Goal: Information Seeking & Learning: Learn about a topic

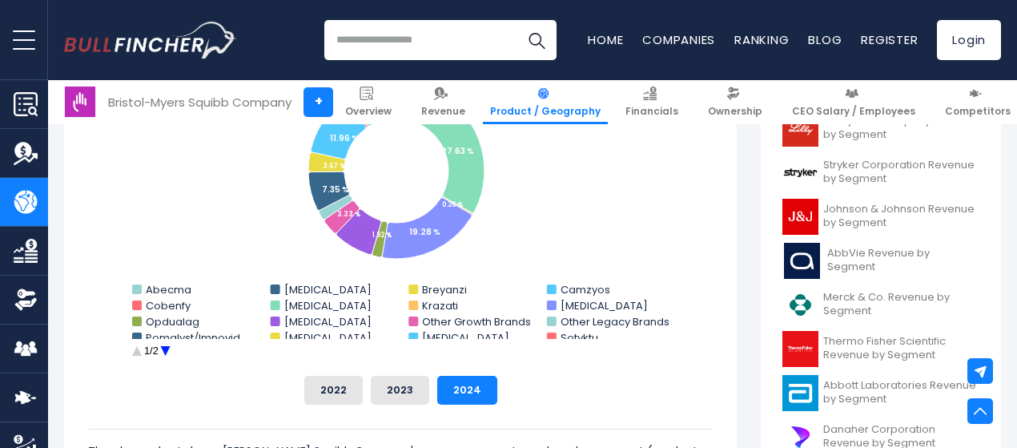
scroll to position [561, 0]
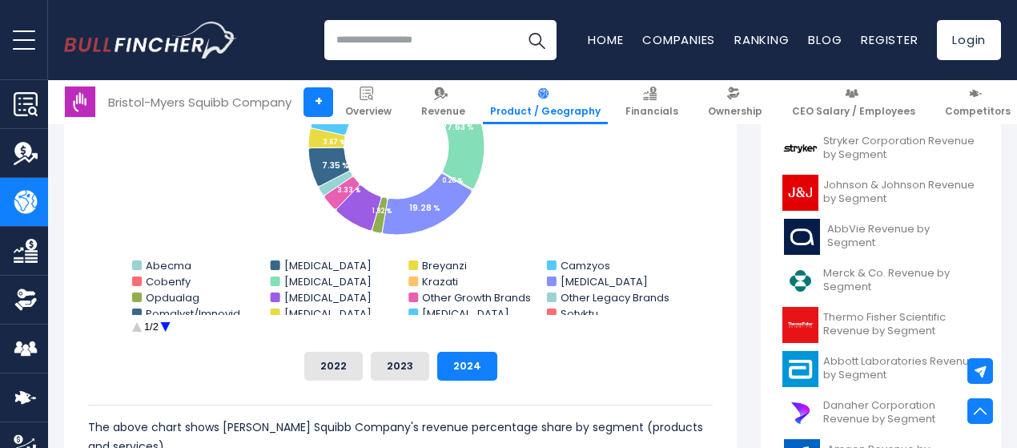
click at [315, 367] on button "2022" at bounding box center [333, 366] width 58 height 29
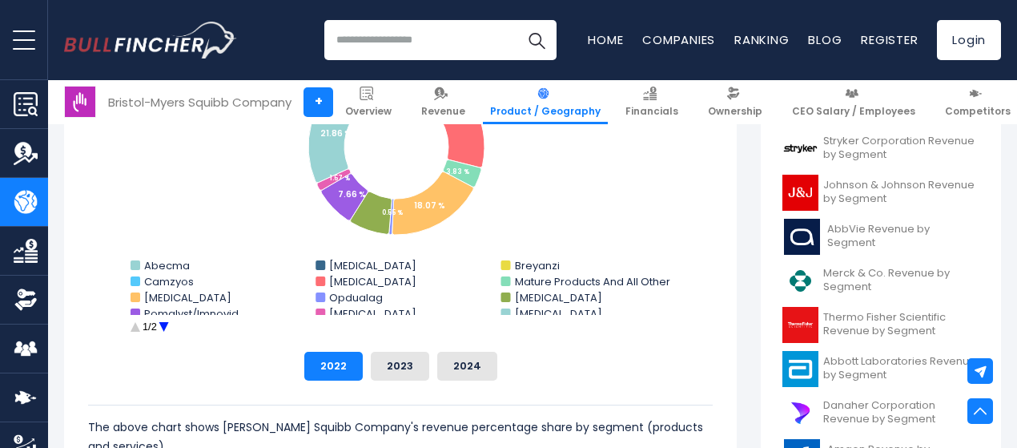
click at [391, 363] on button "2023" at bounding box center [400, 366] width 58 height 29
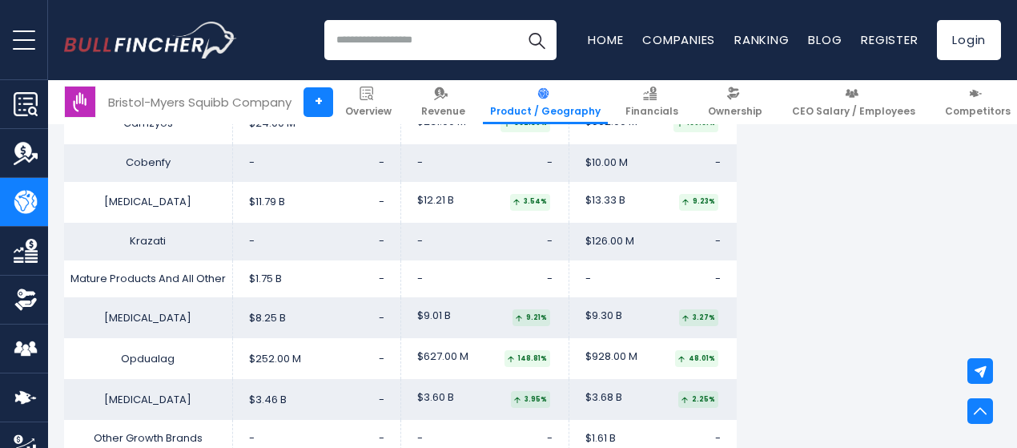
scroll to position [3363, 0]
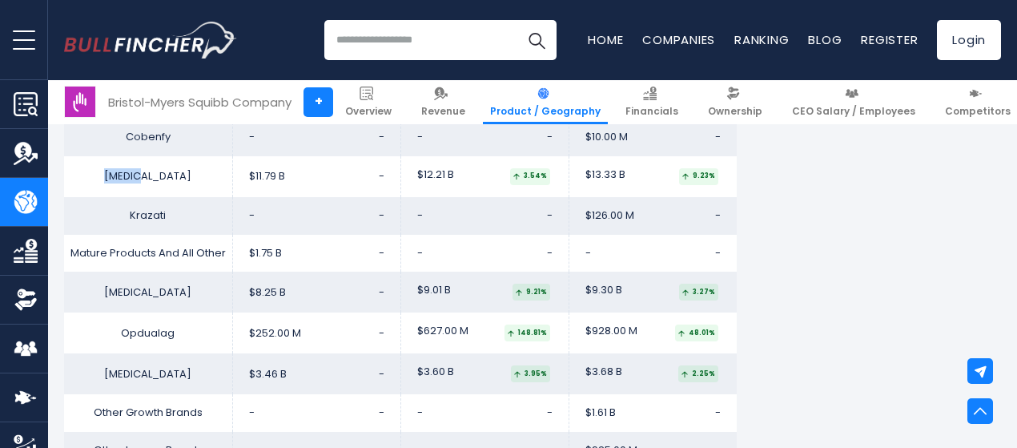
drag, startPoint x: 147, startPoint y: 195, endPoint x: 114, endPoint y: 196, distance: 33.6
click at [114, 196] on td "[MEDICAL_DATA]" at bounding box center [148, 176] width 168 height 41
drag, startPoint x: 155, startPoint y: 195, endPoint x: 122, endPoint y: 193, distance: 32.9
click at [122, 193] on td "Eliquis" at bounding box center [148, 176] width 168 height 41
copy td "Eliquis"
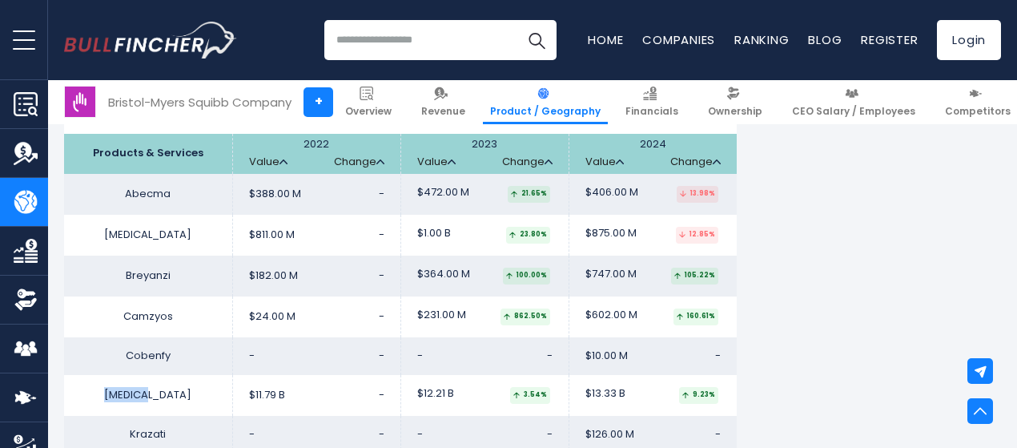
scroll to position [3123, 0]
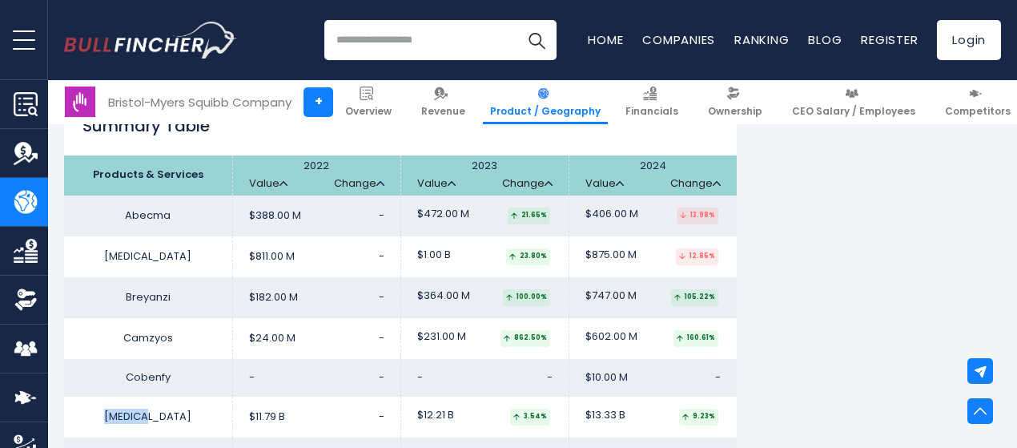
click at [842, 111] on span "CEO Salary / Employees" at bounding box center [853, 111] width 123 height 13
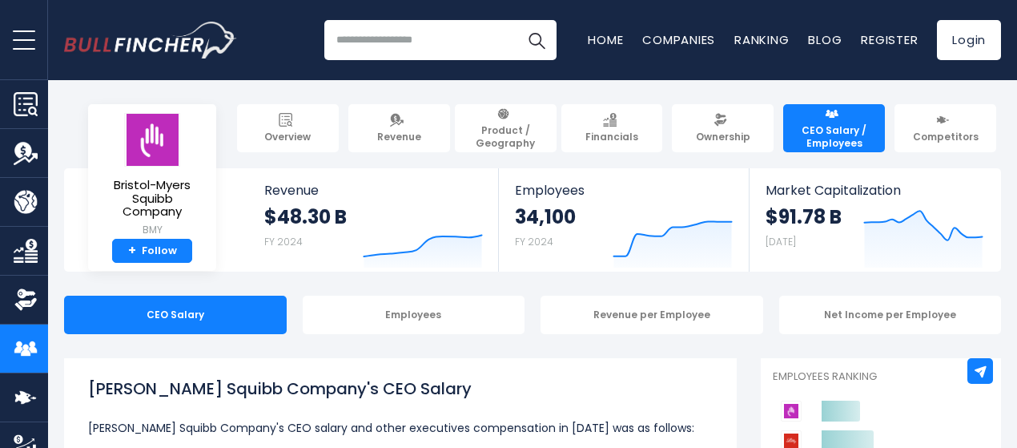
click at [408, 137] on link "Revenue" at bounding box center [399, 128] width 102 height 48
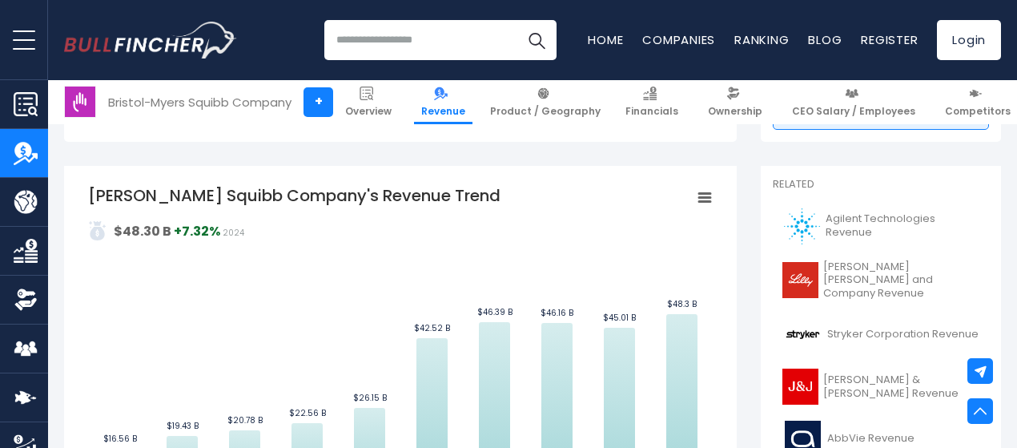
scroll to position [480, 0]
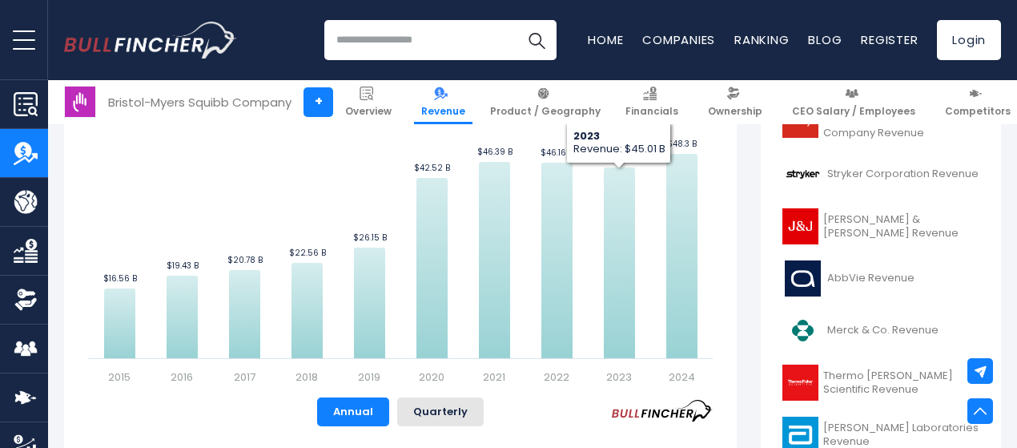
click at [362, 44] on input "search" at bounding box center [440, 40] width 232 height 40
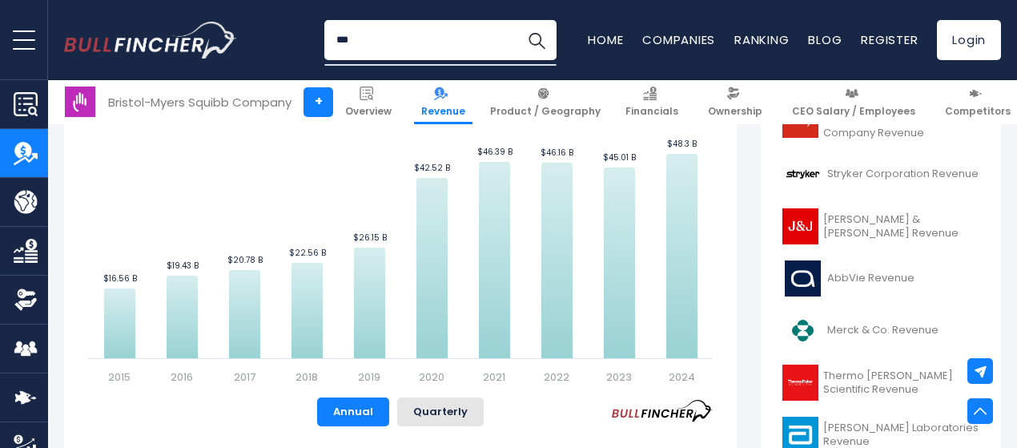
type input "***"
click at [529, 38] on img "Search" at bounding box center [536, 40] width 21 height 21
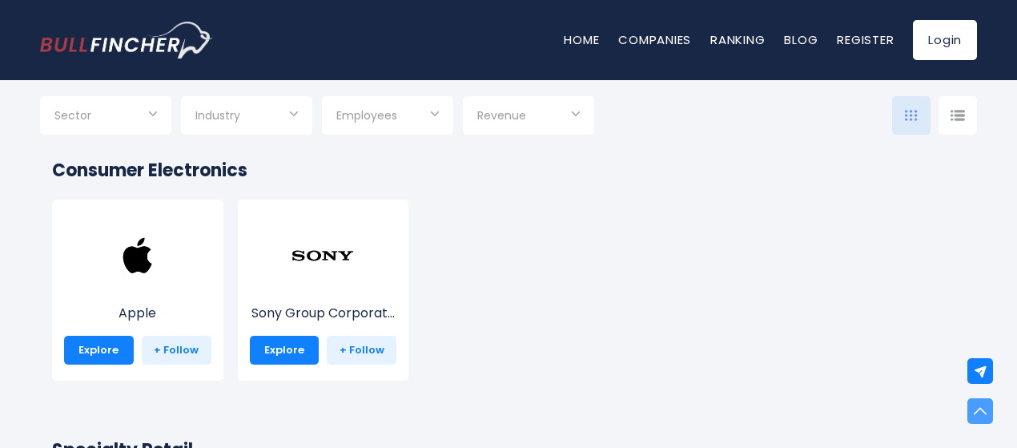
scroll to position [80, 0]
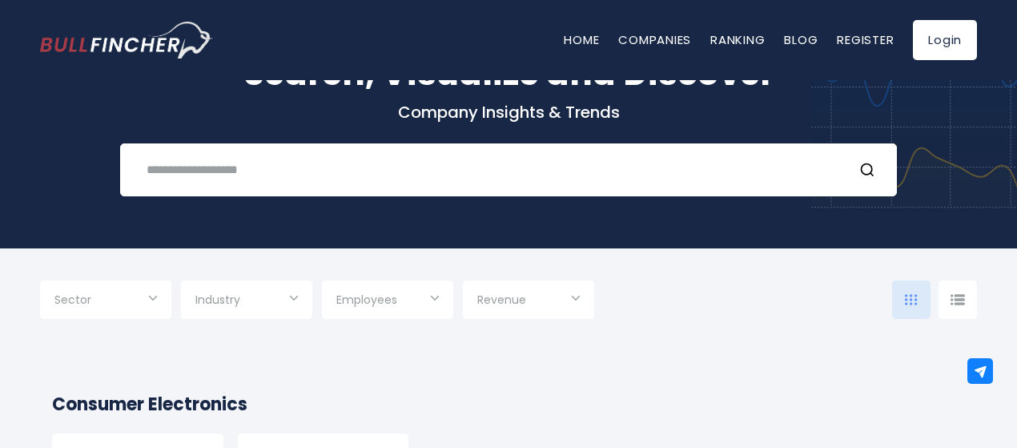
click at [274, 163] on input "text" at bounding box center [488, 170] width 703 height 30
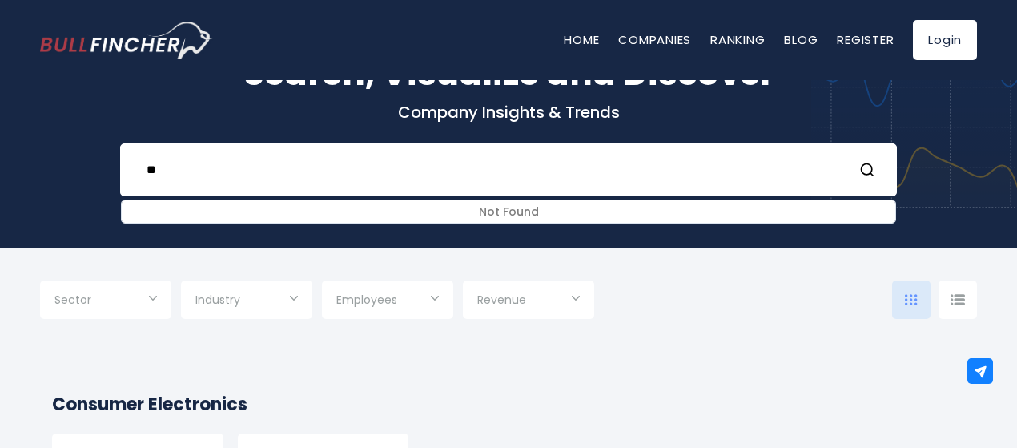
type input "*"
type input "***"
click at [866, 166] on icon "Search" at bounding box center [867, 170] width 16 height 16
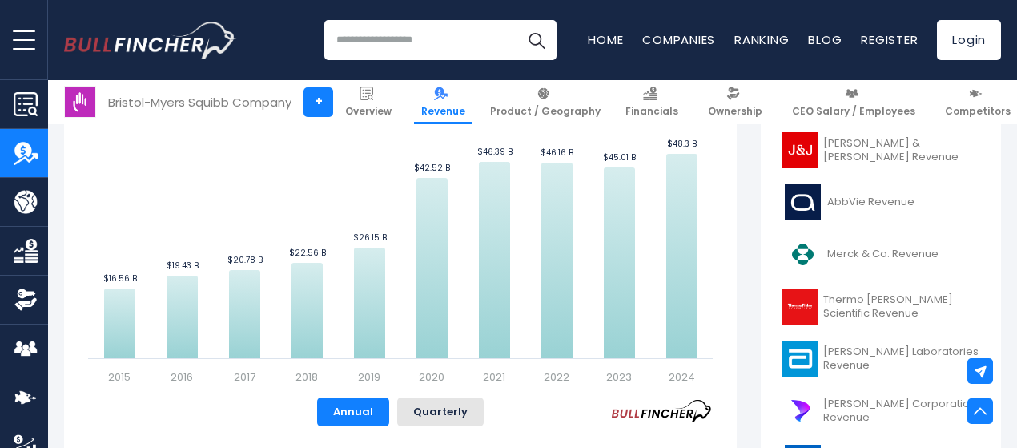
click at [553, 95] on link "Product / Geography" at bounding box center [545, 102] width 125 height 44
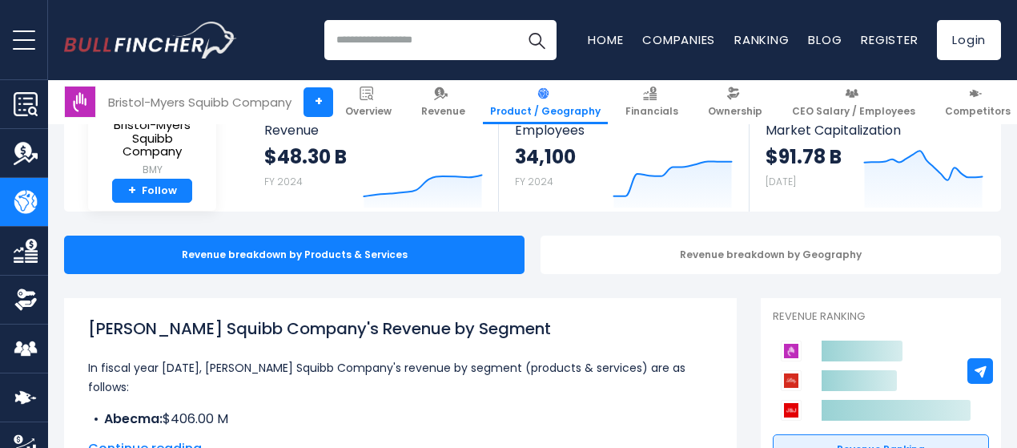
scroll to position [160, 0]
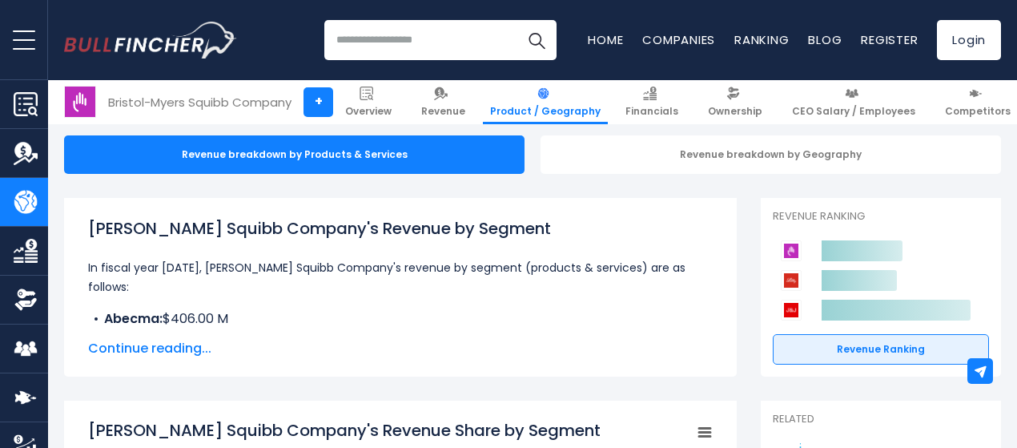
click at [882, 350] on link "Revenue Ranking" at bounding box center [881, 349] width 216 height 30
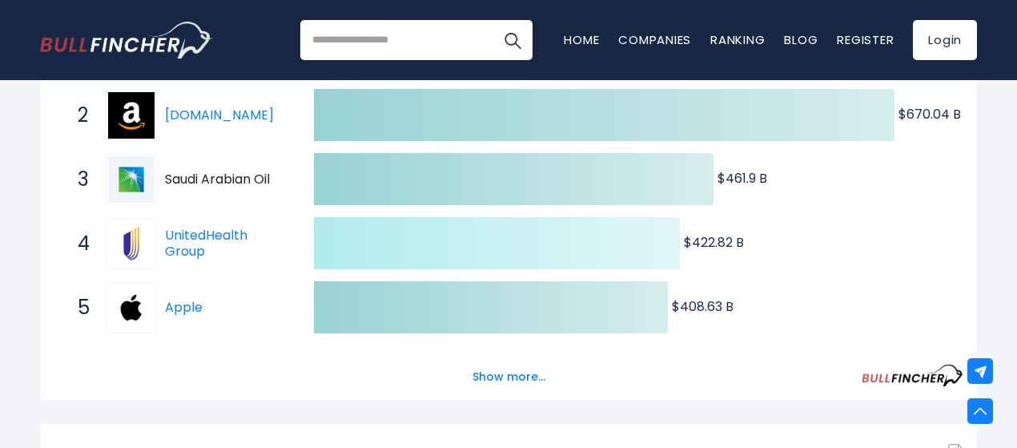
scroll to position [400, 0]
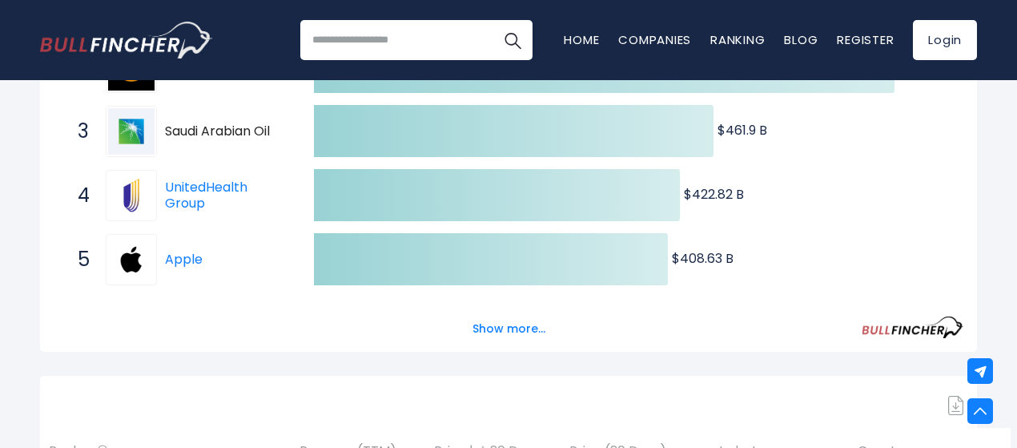
click at [518, 342] on button "Show more..." at bounding box center [509, 328] width 92 height 26
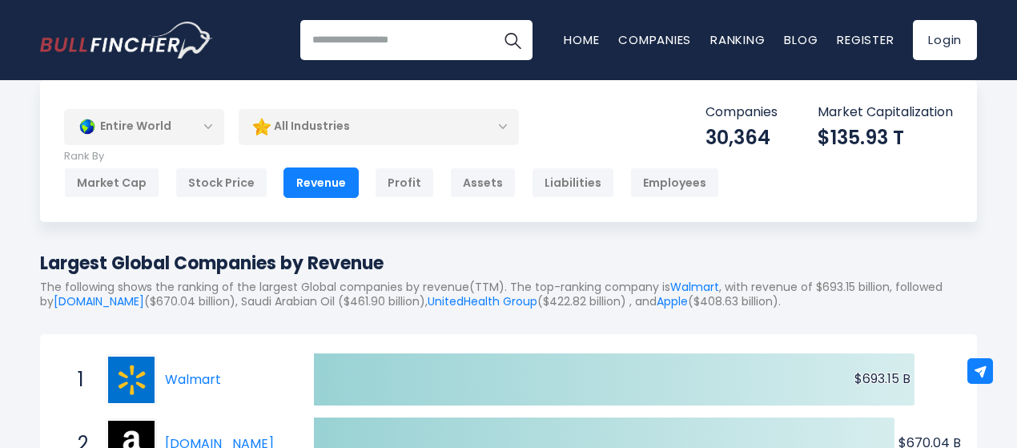
scroll to position [0, 0]
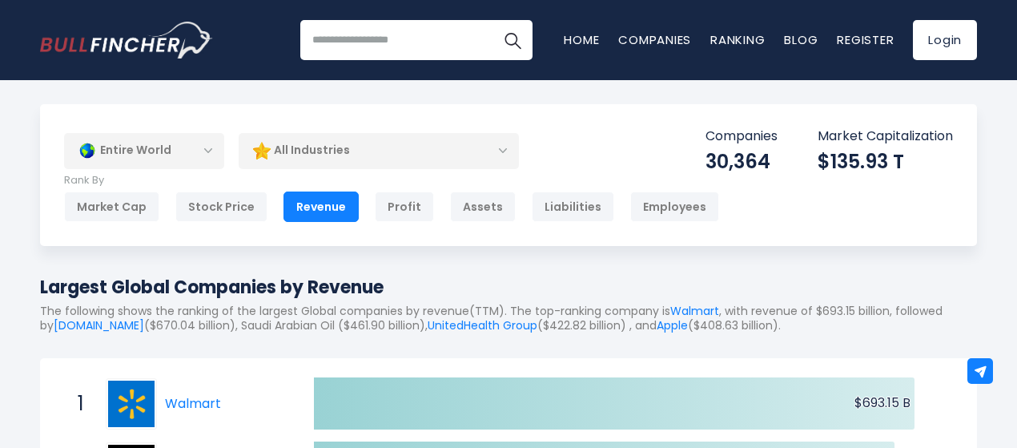
click at [501, 155] on div "All Industries" at bounding box center [379, 150] width 280 height 37
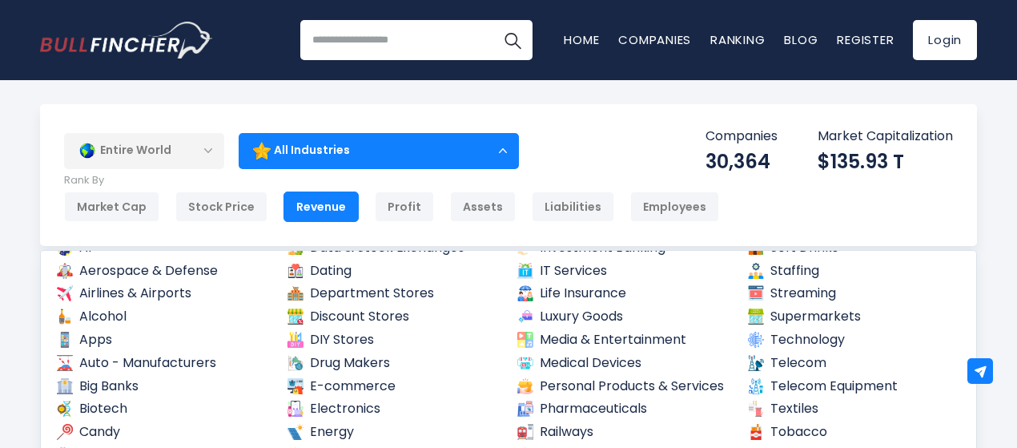
scroll to position [80, 0]
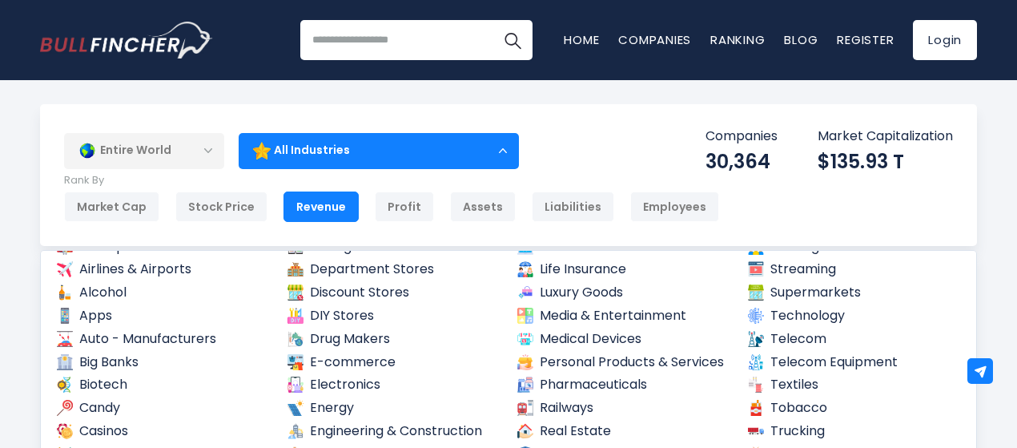
click at [583, 387] on link "Pharmaceuticals" at bounding box center [624, 385] width 216 height 20
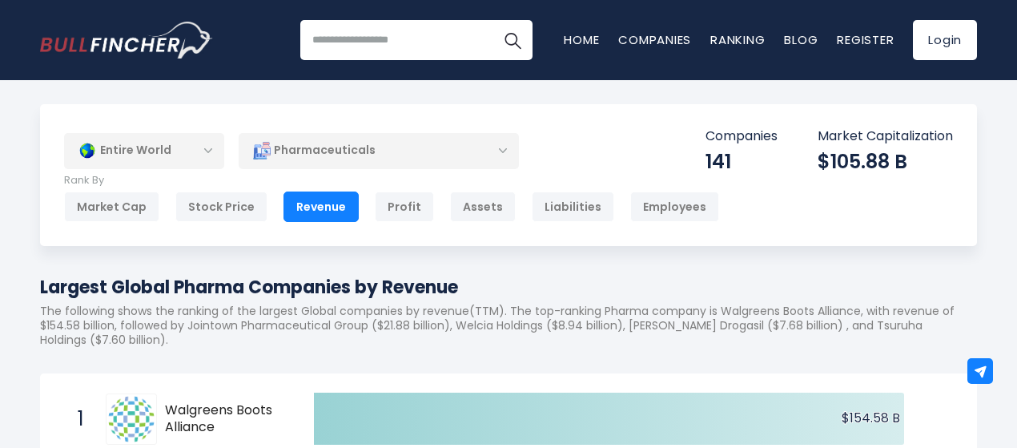
click at [498, 159] on div "Pharmaceuticals" at bounding box center [379, 150] width 280 height 37
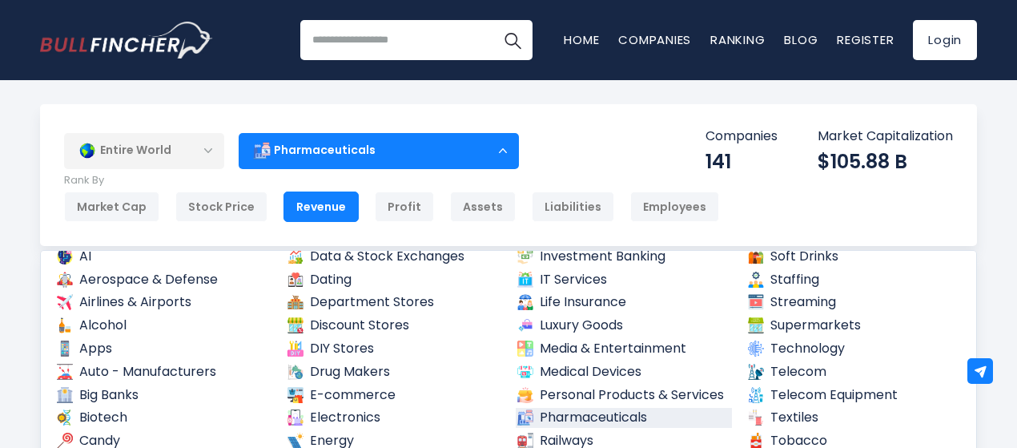
scroll to position [80, 0]
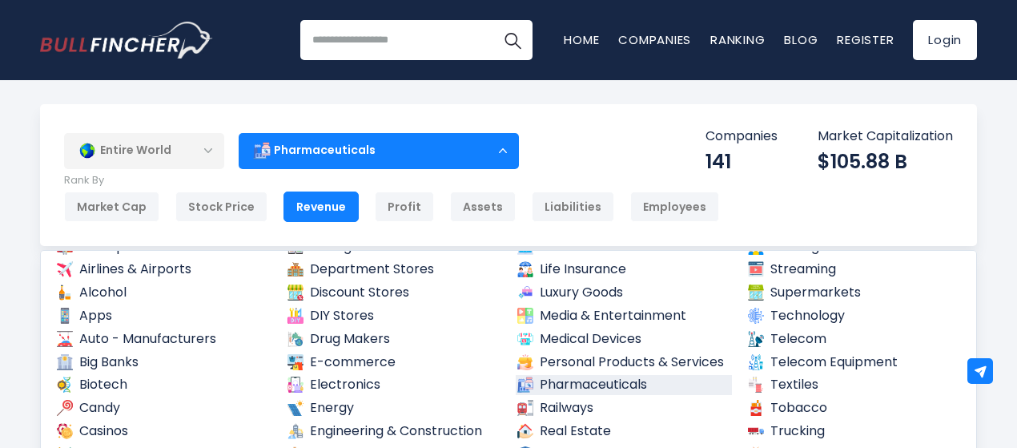
click at [104, 384] on link "Biotech" at bounding box center [163, 385] width 216 height 20
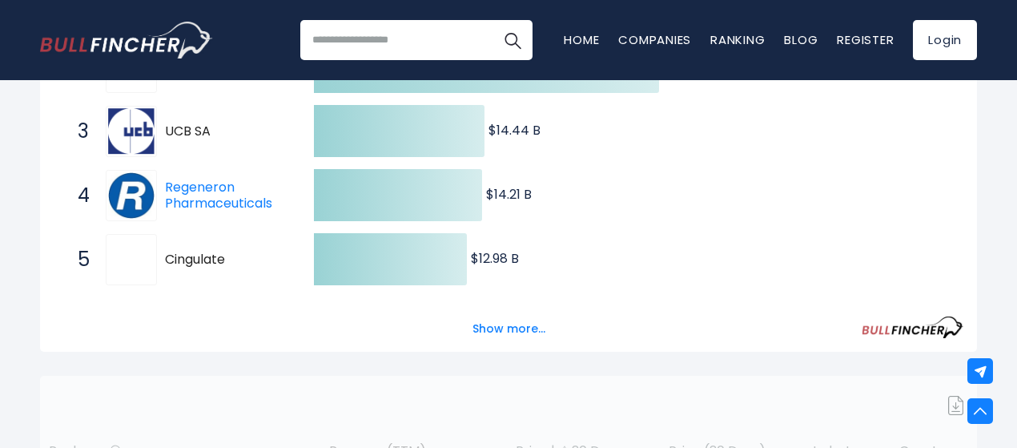
scroll to position [480, 0]
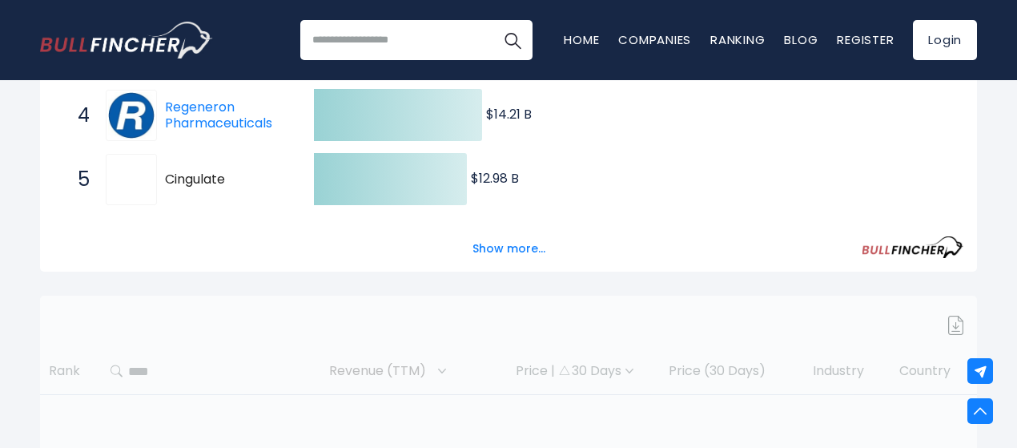
click at [517, 262] on button "Show more..." at bounding box center [509, 248] width 92 height 26
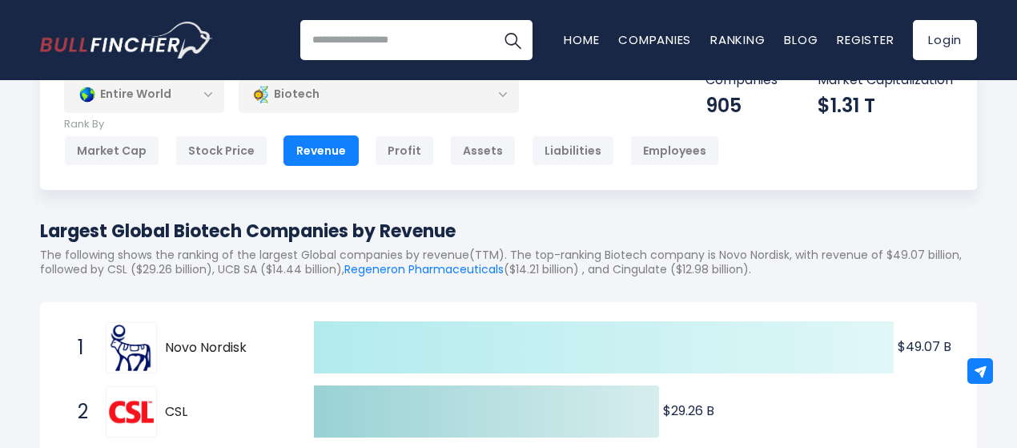
scroll to position [0, 0]
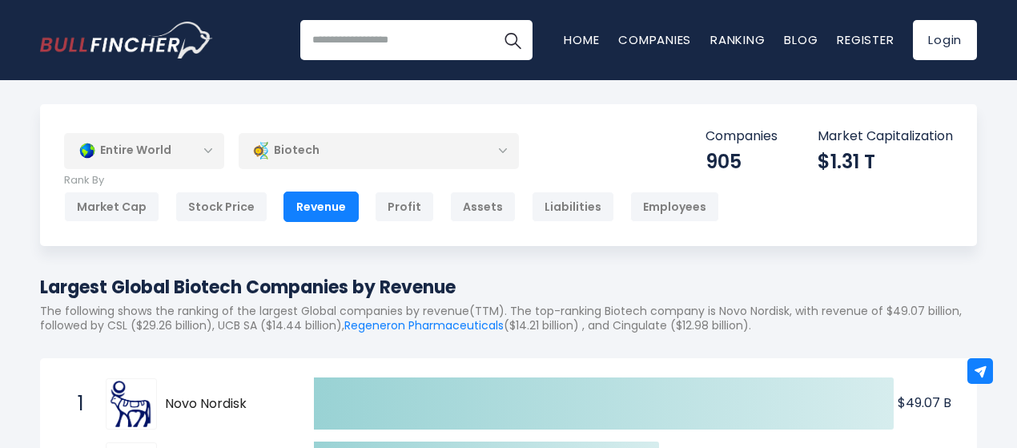
click at [494, 150] on div "Biotech" at bounding box center [379, 150] width 280 height 37
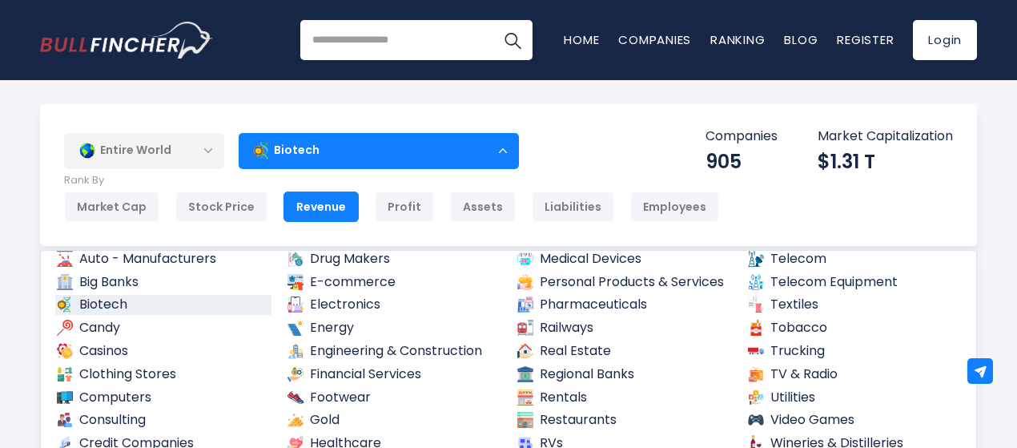
scroll to position [80, 0]
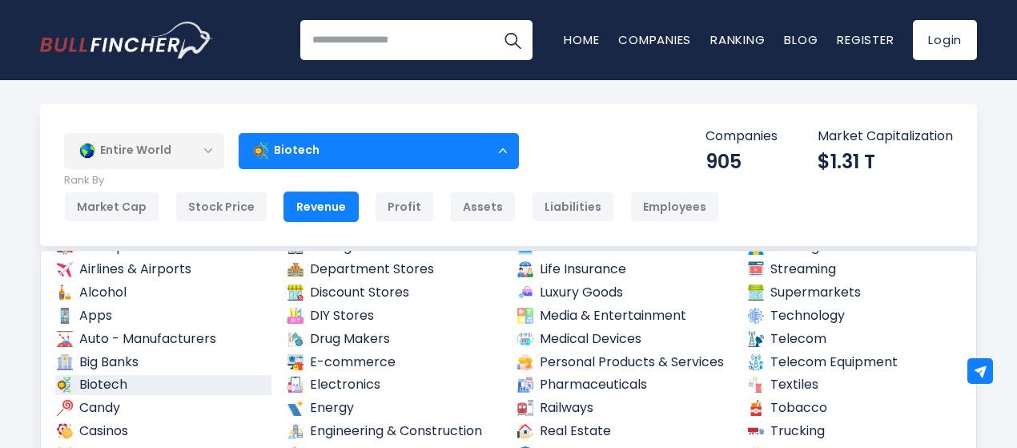
click at [376, 336] on link "Drug Makers" at bounding box center [394, 339] width 216 height 20
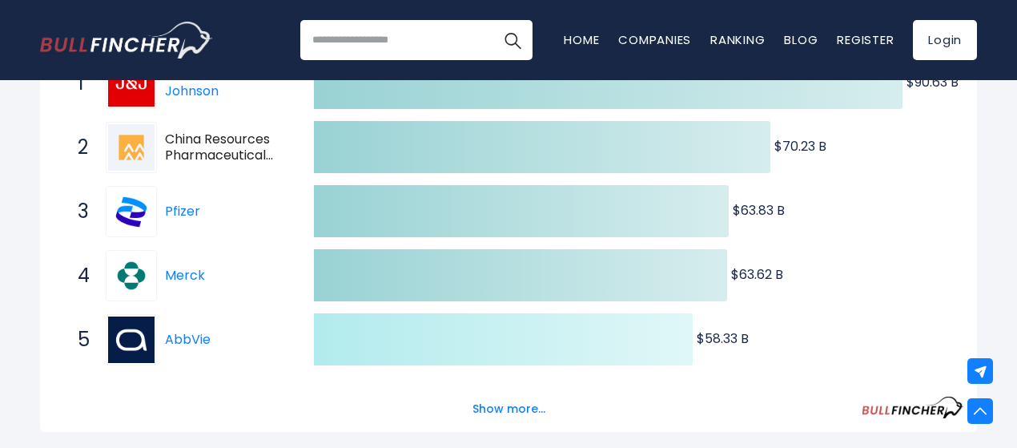
scroll to position [400, 0]
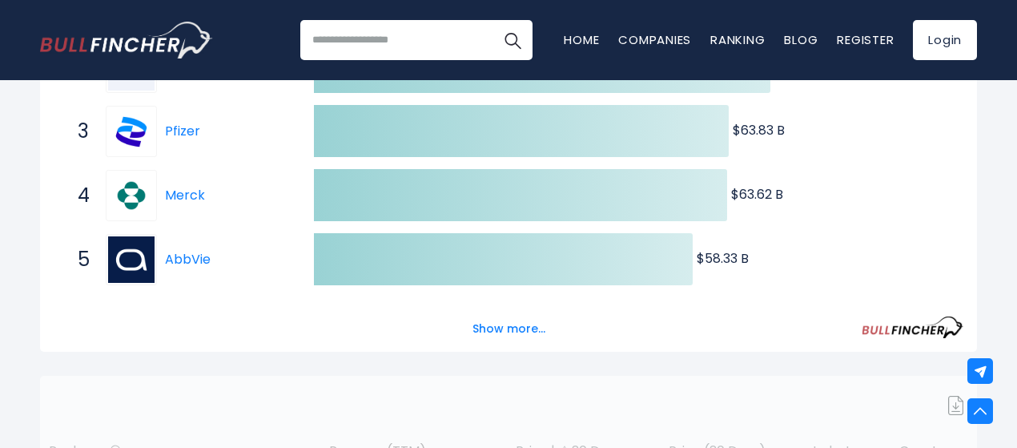
click at [509, 342] on button "Show more..." at bounding box center [509, 328] width 92 height 26
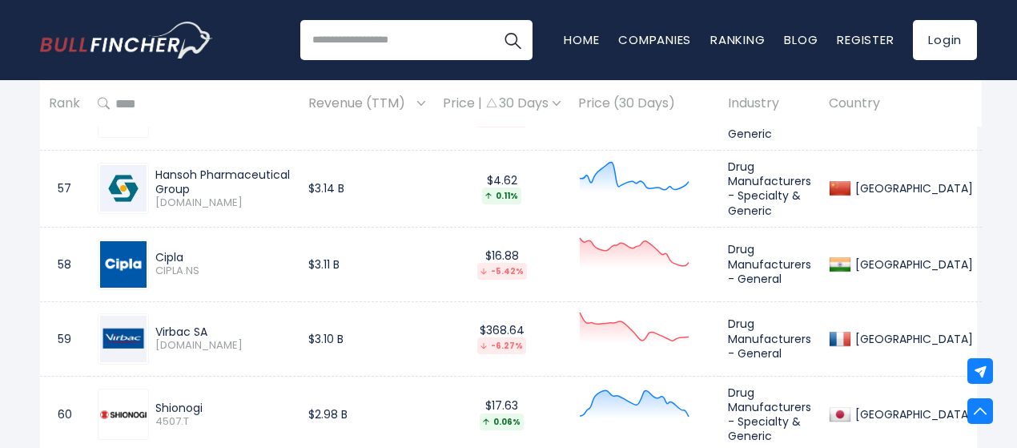
scroll to position [4796, 0]
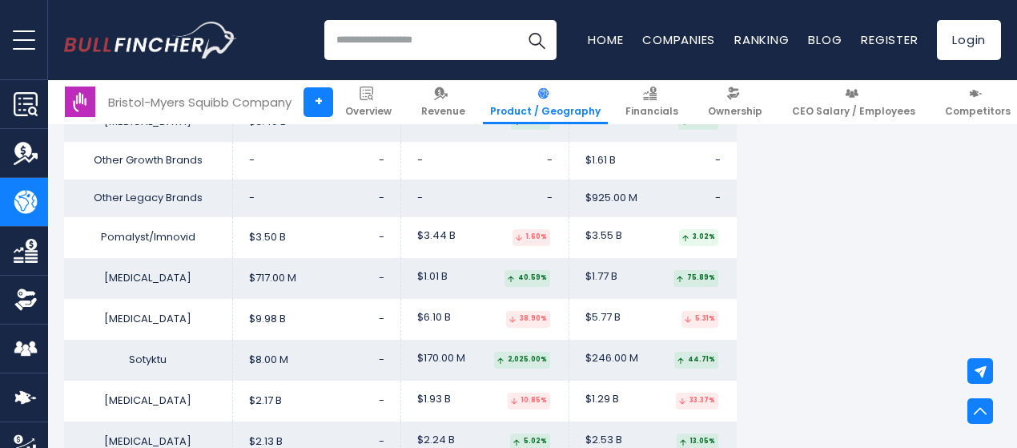
scroll to position [3603, 0]
